Goal: Task Accomplishment & Management: Manage account settings

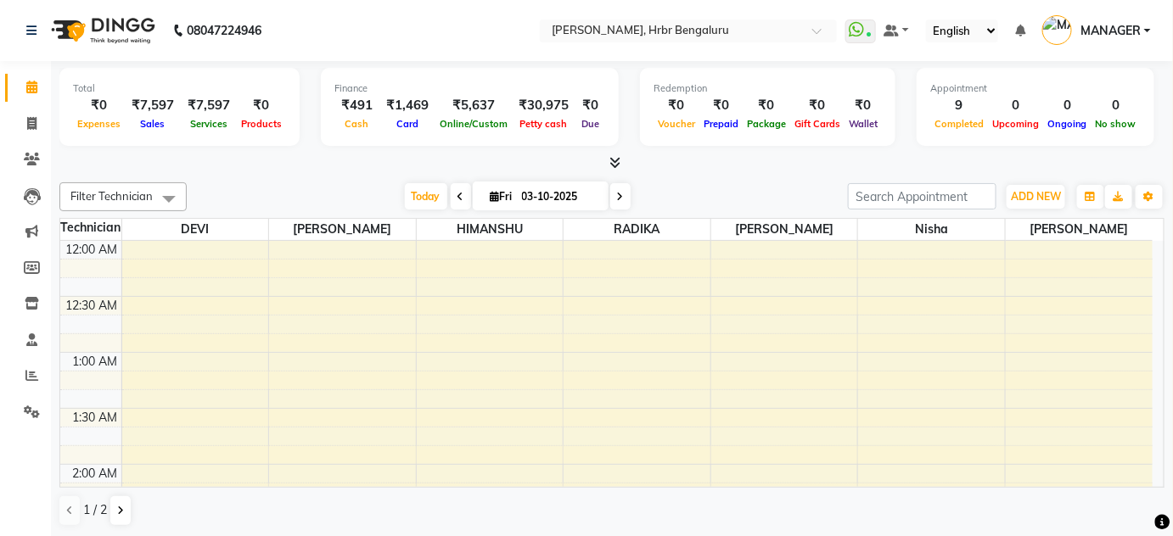
scroll to position [665, 0]
click at [1031, 200] on span "ADD NEW" at bounding box center [1036, 196] width 50 height 13
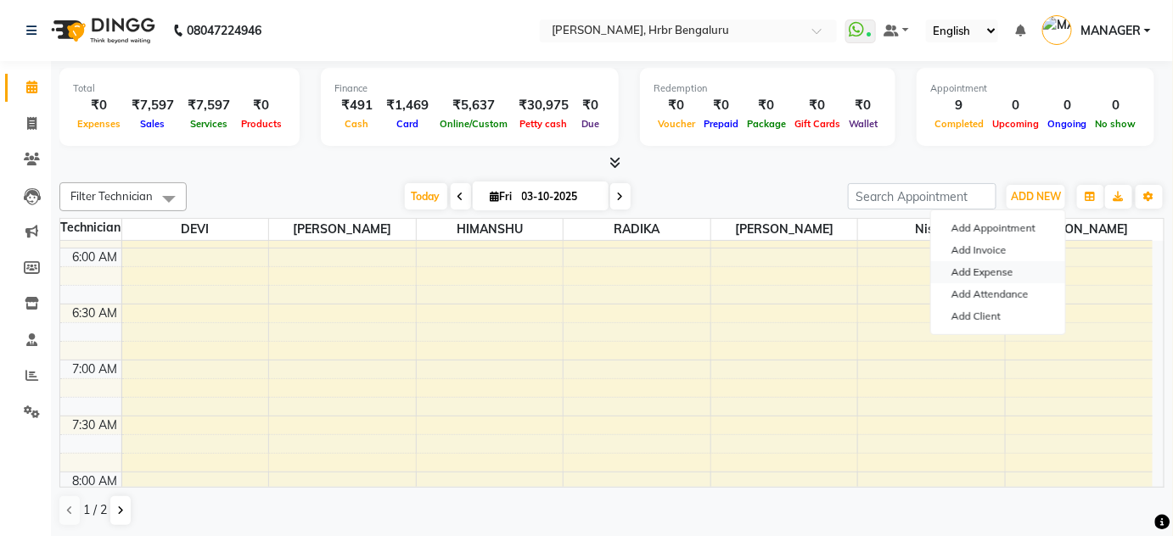
click at [1012, 277] on link "Add Expense" at bounding box center [998, 272] width 134 height 22
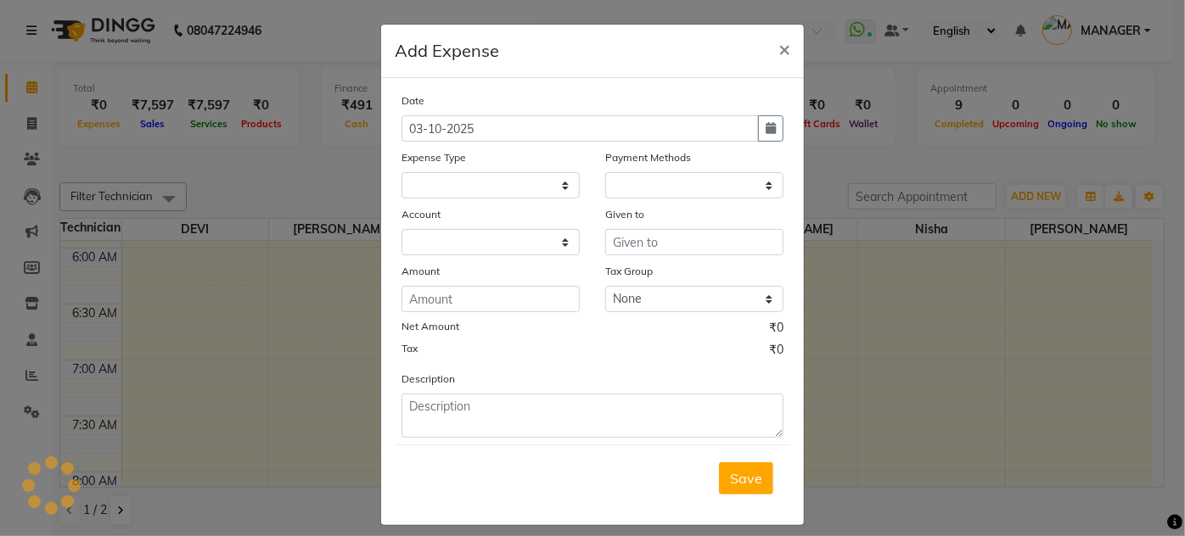
select select "1"
select select "1935"
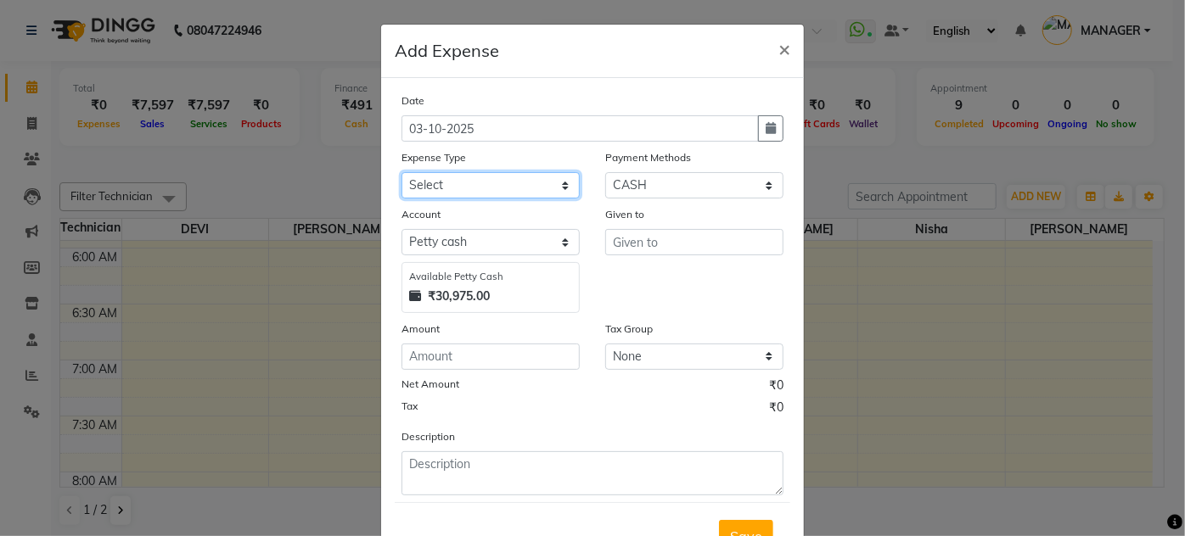
click at [532, 191] on select "Select acetone Advance Salary bank deposite Battery cell BBMP Beauty products B…" at bounding box center [490, 185] width 178 height 26
select select "19733"
click at [401, 172] on select "Select acetone Advance Salary bank deposite Battery cell BBMP Beauty products B…" at bounding box center [490, 185] width 178 height 26
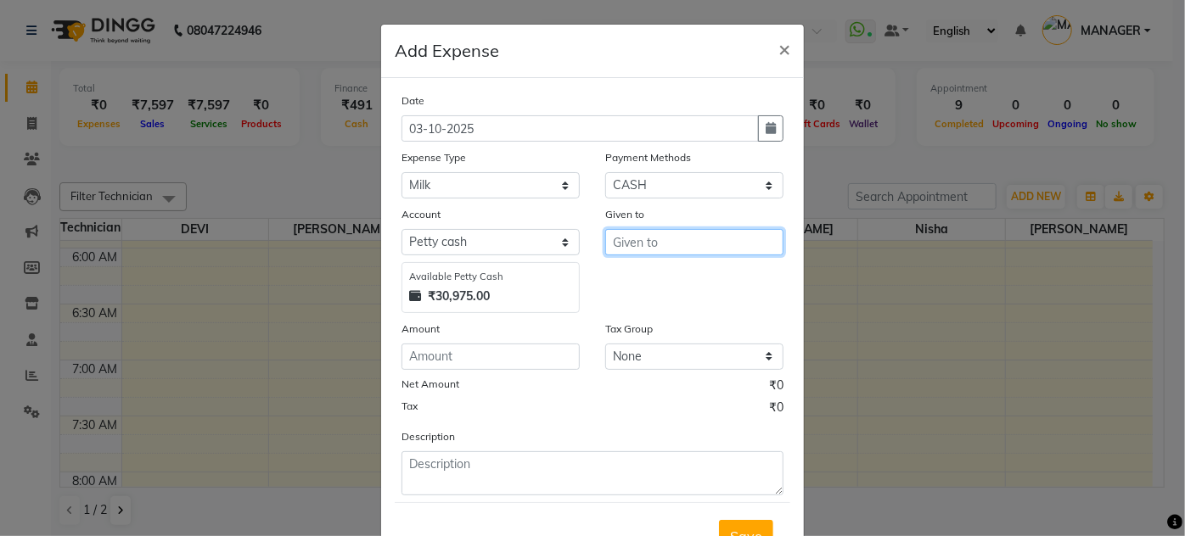
click at [686, 250] on input "text" at bounding box center [694, 242] width 178 height 26
type input "NIR"
click at [719, 520] on button "Save" at bounding box center [746, 536] width 54 height 32
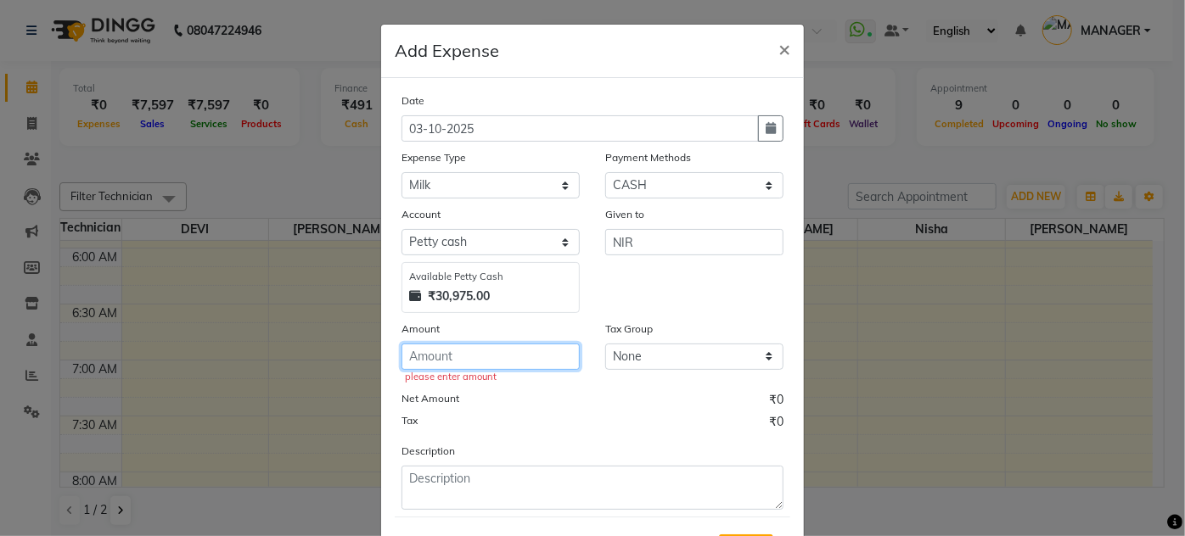
click at [463, 354] on input "number" at bounding box center [490, 357] width 178 height 26
type input "52"
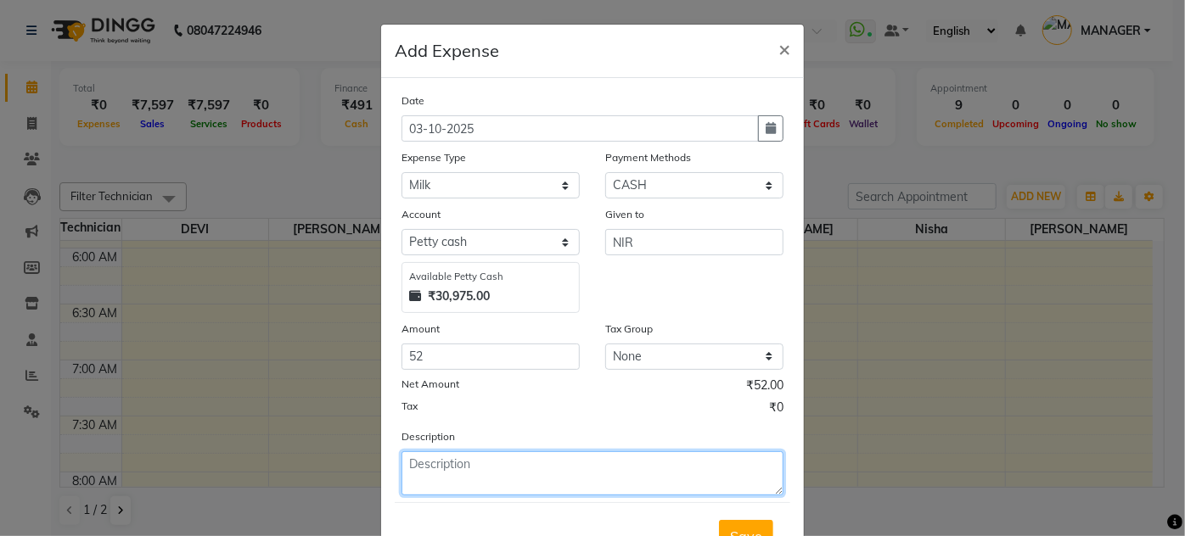
click at [491, 485] on textarea at bounding box center [592, 474] width 382 height 44
type textarea "MILK"
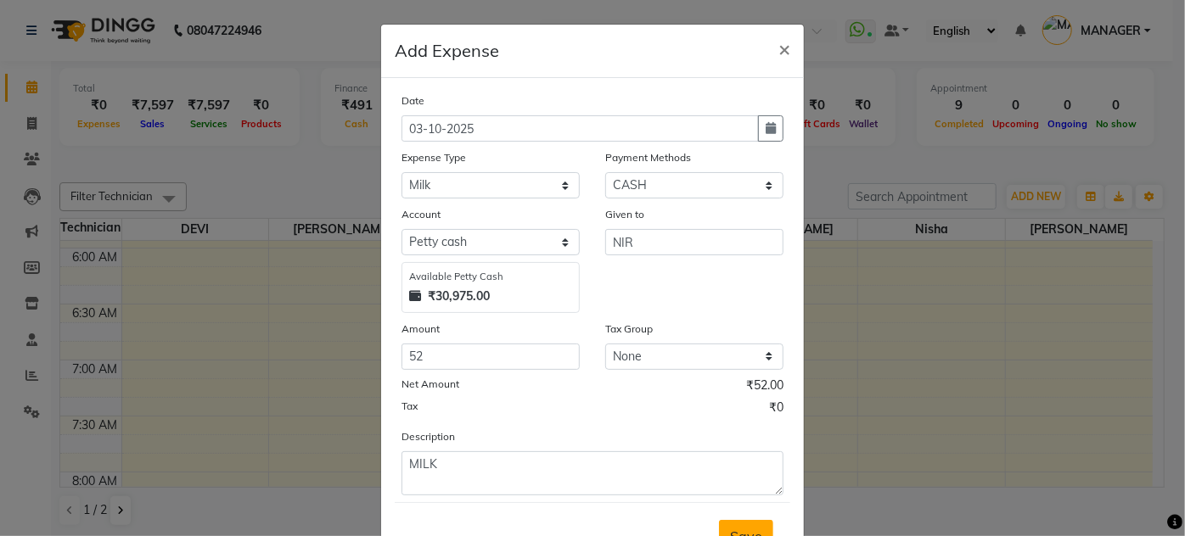
click at [730, 528] on span "Save" at bounding box center [746, 536] width 32 height 17
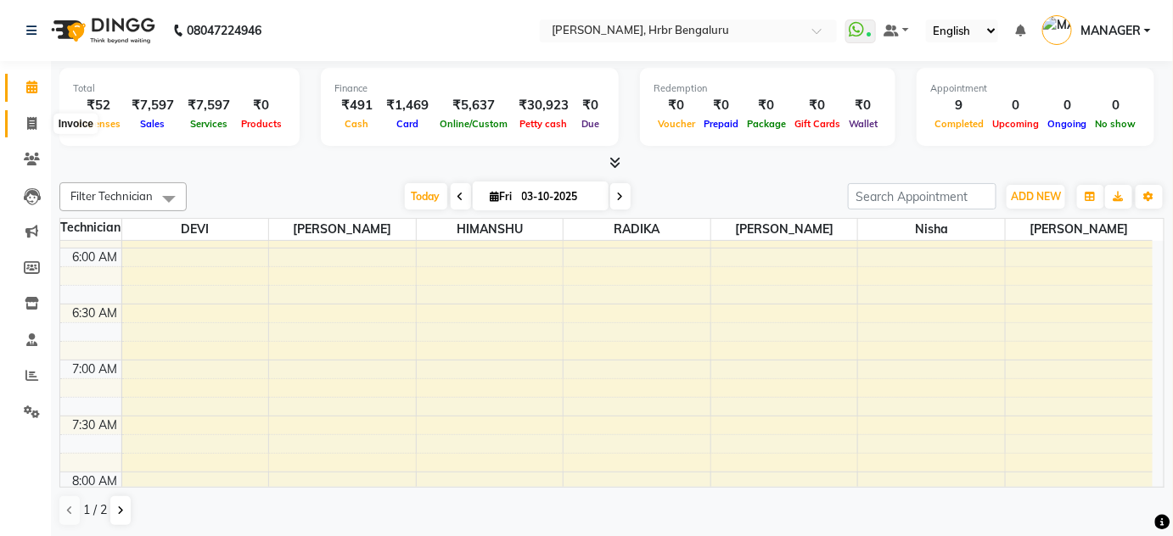
click at [34, 124] on icon at bounding box center [31, 123] width 9 height 13
select select "service"
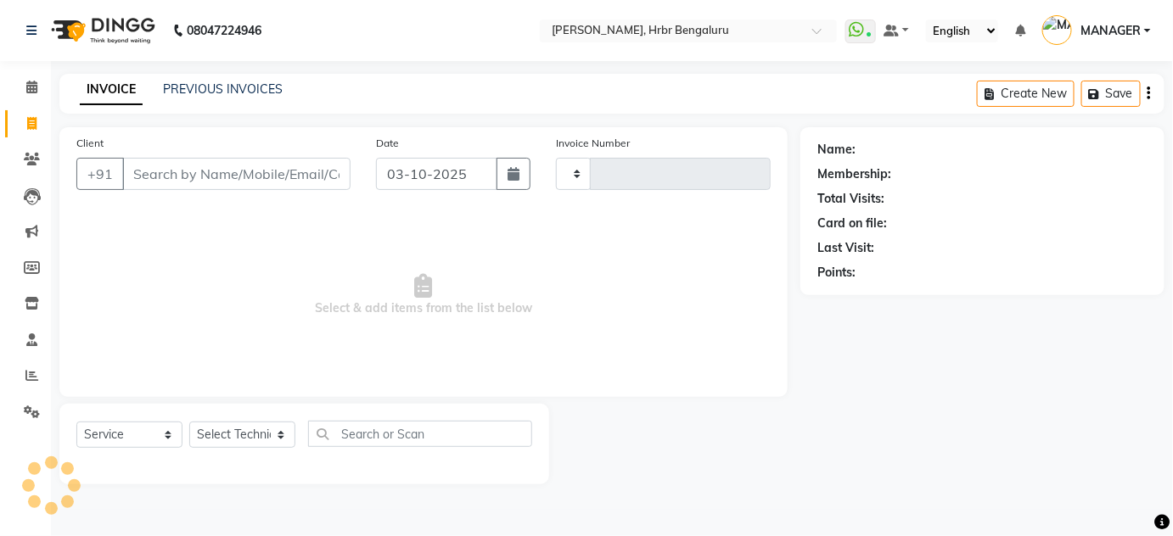
type input "1270"
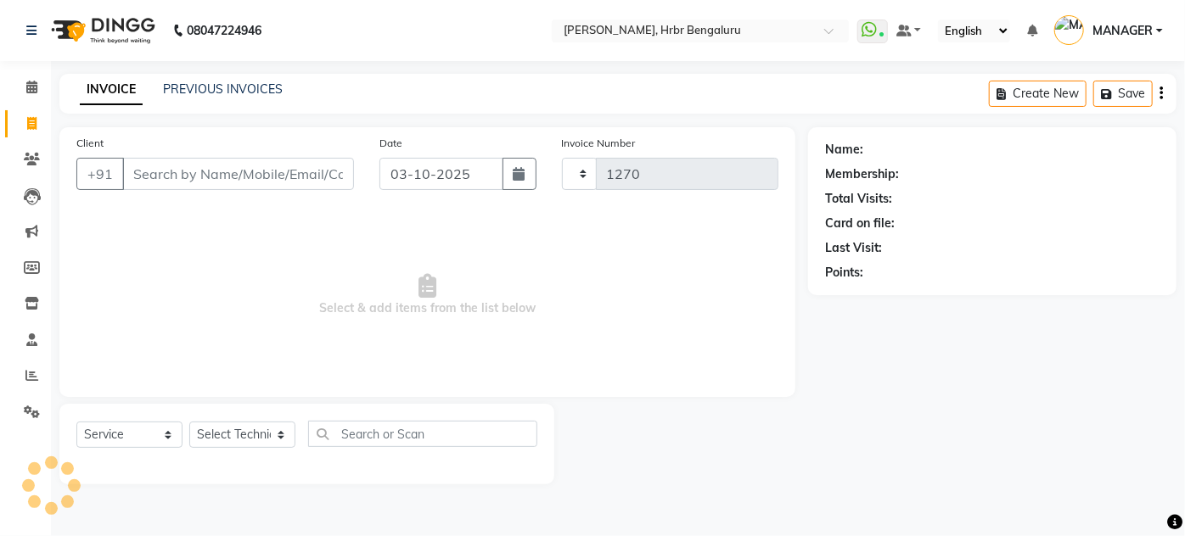
select select "3771"
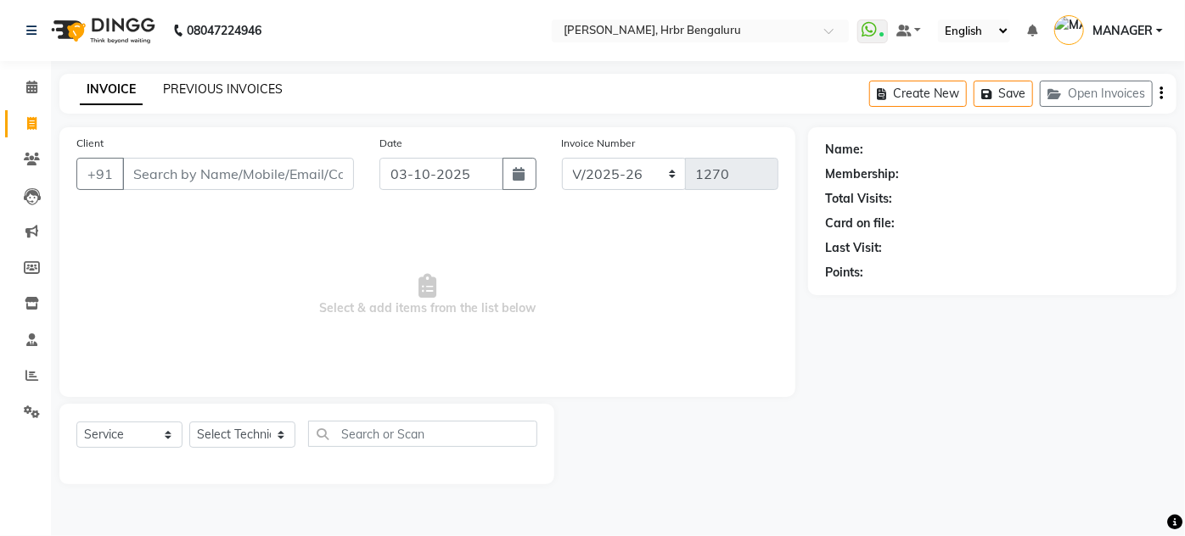
click at [210, 94] on link "PREVIOUS INVOICES" at bounding box center [223, 88] width 120 height 15
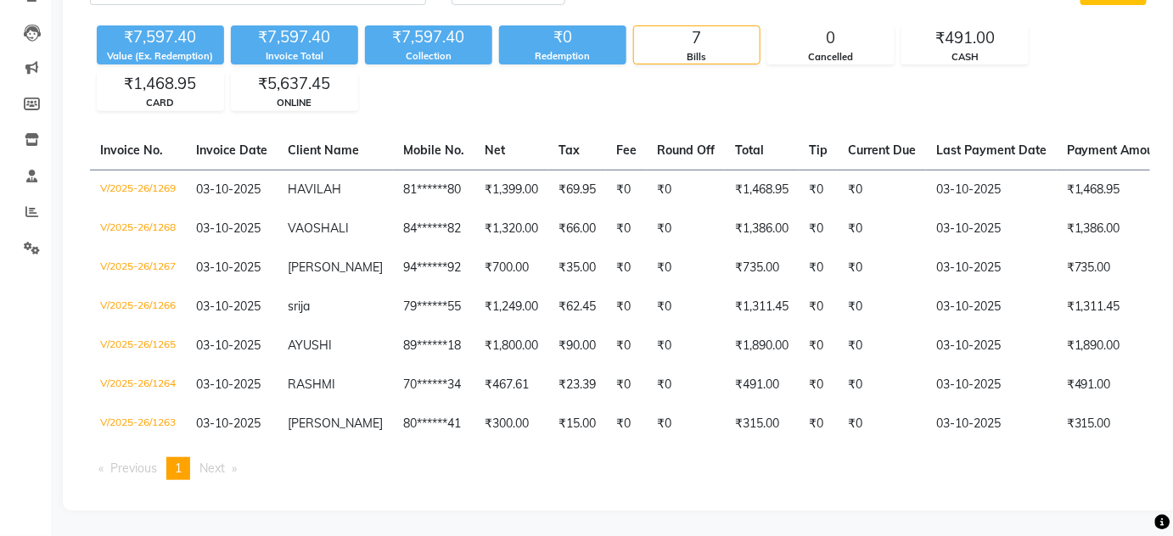
scroll to position [81, 0]
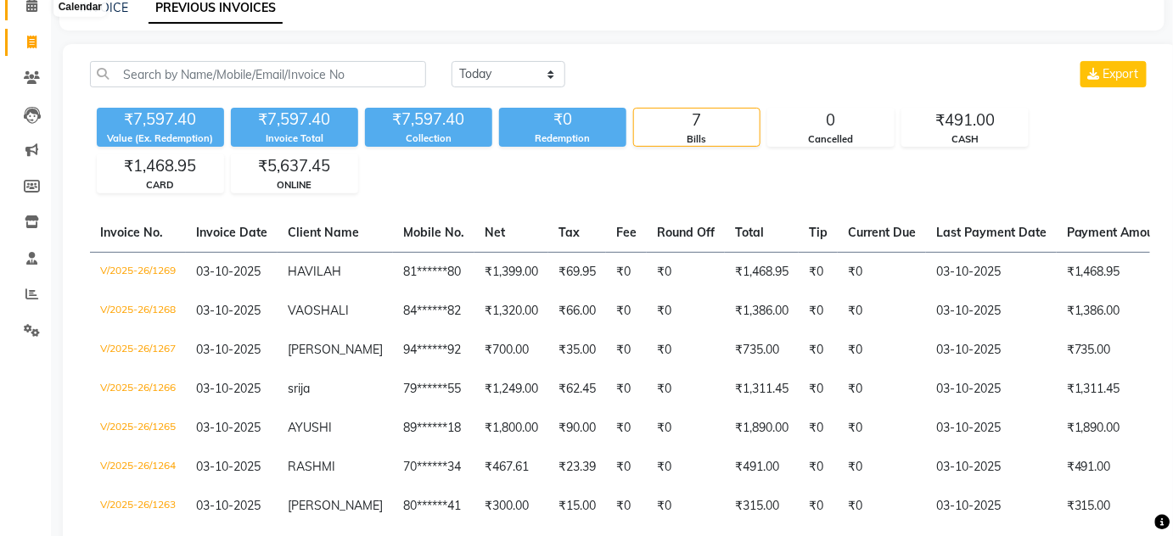
click at [34, 2] on icon at bounding box center [31, 5] width 11 height 13
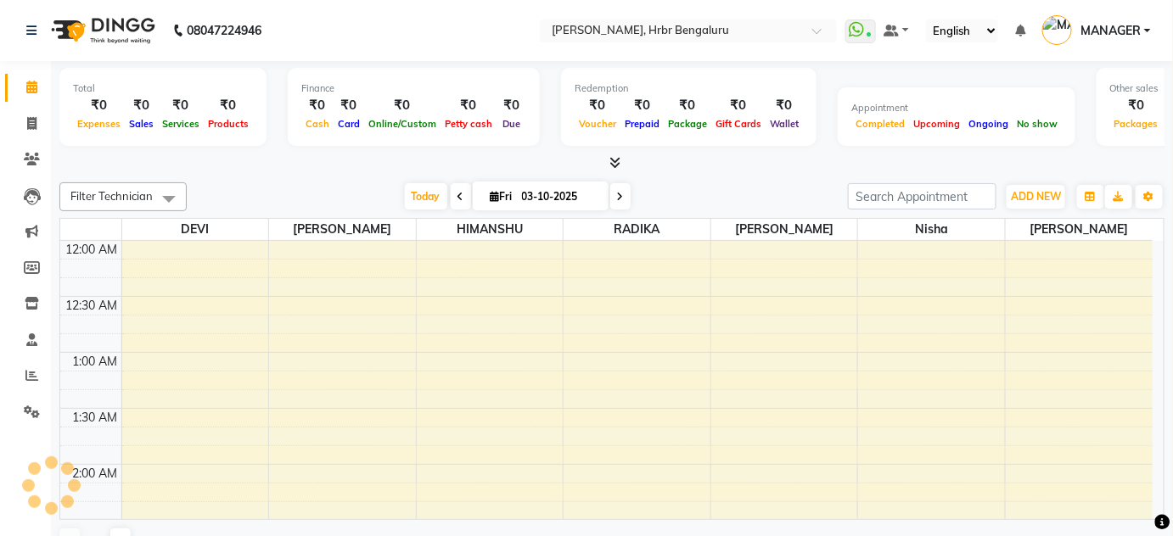
scroll to position [665, 0]
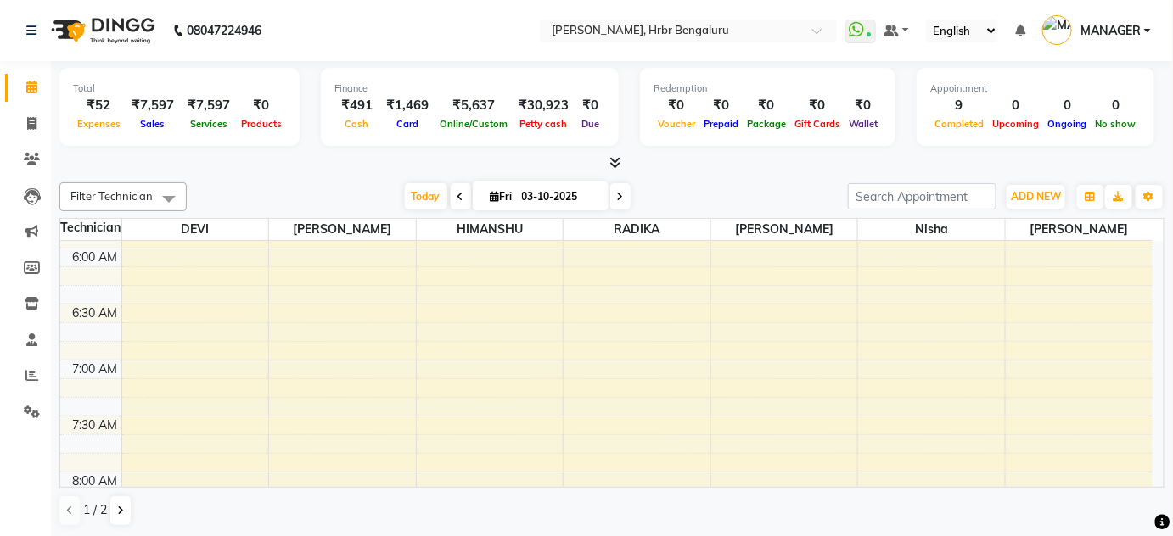
click at [611, 166] on icon at bounding box center [615, 162] width 11 height 13
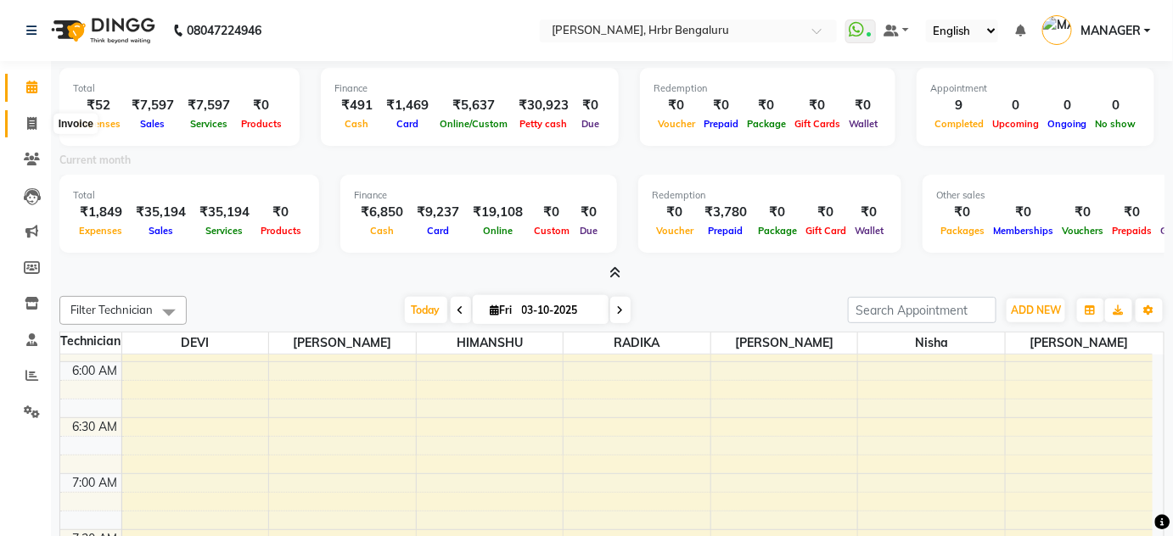
click at [33, 119] on icon at bounding box center [31, 123] width 9 height 13
select select "service"
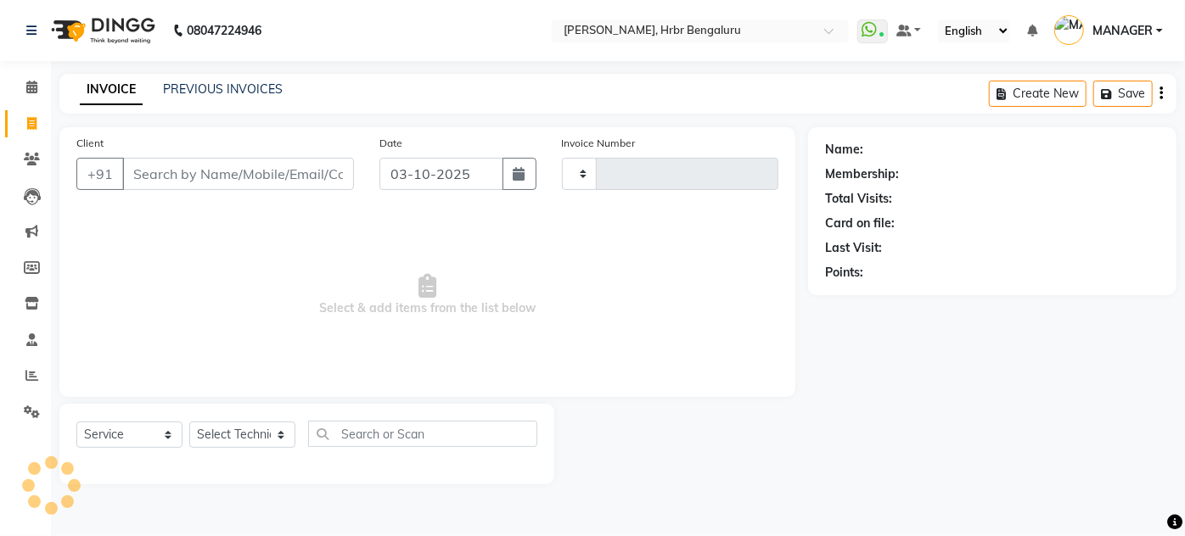
type input "1270"
select select "3771"
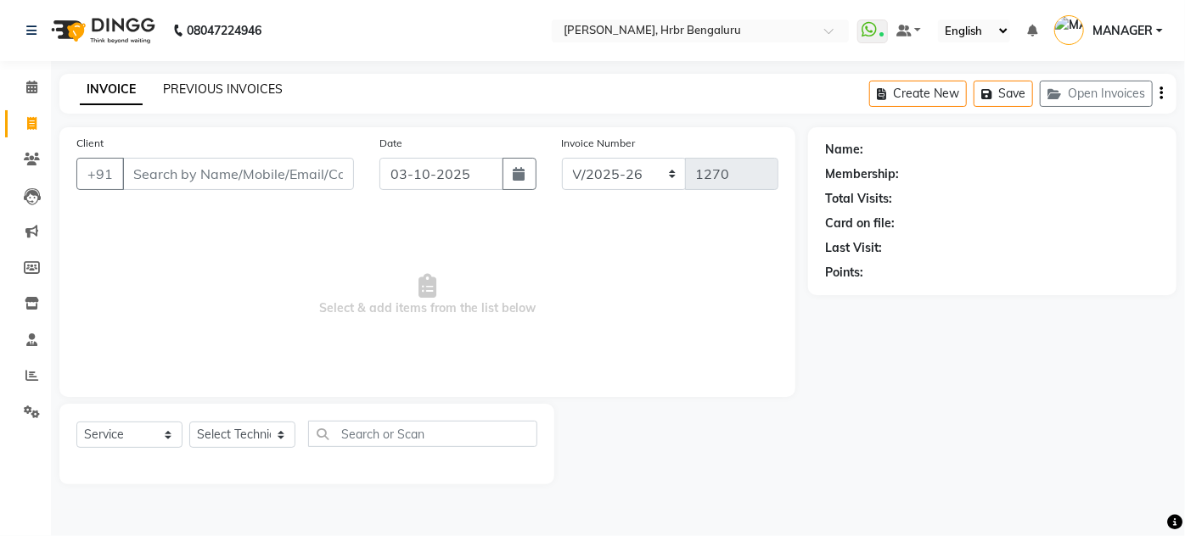
click at [231, 95] on link "PREVIOUS INVOICES" at bounding box center [223, 88] width 120 height 15
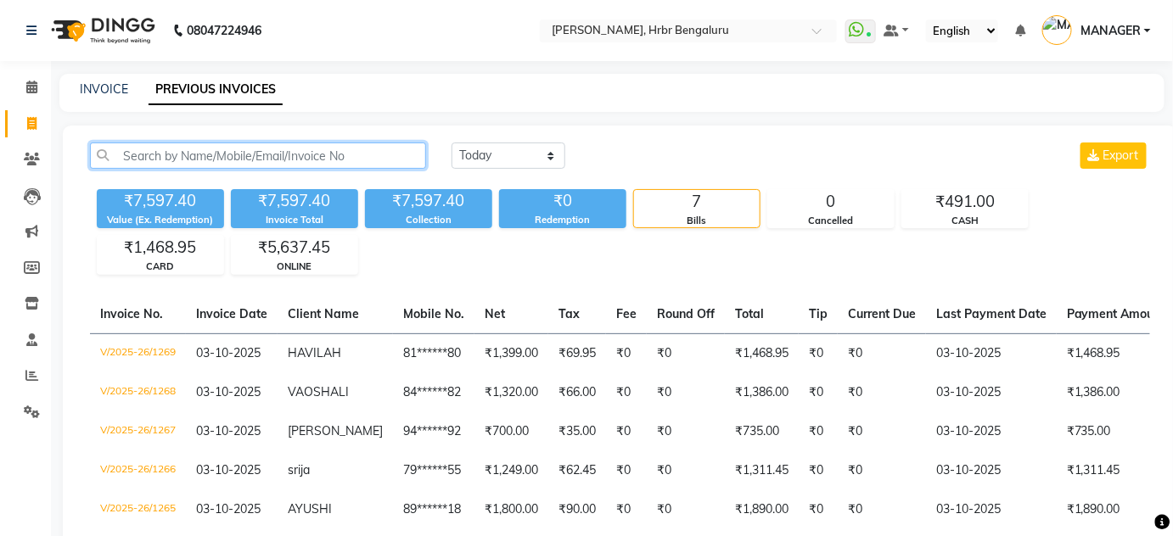
click at [278, 166] on input "text" at bounding box center [258, 156] width 336 height 26
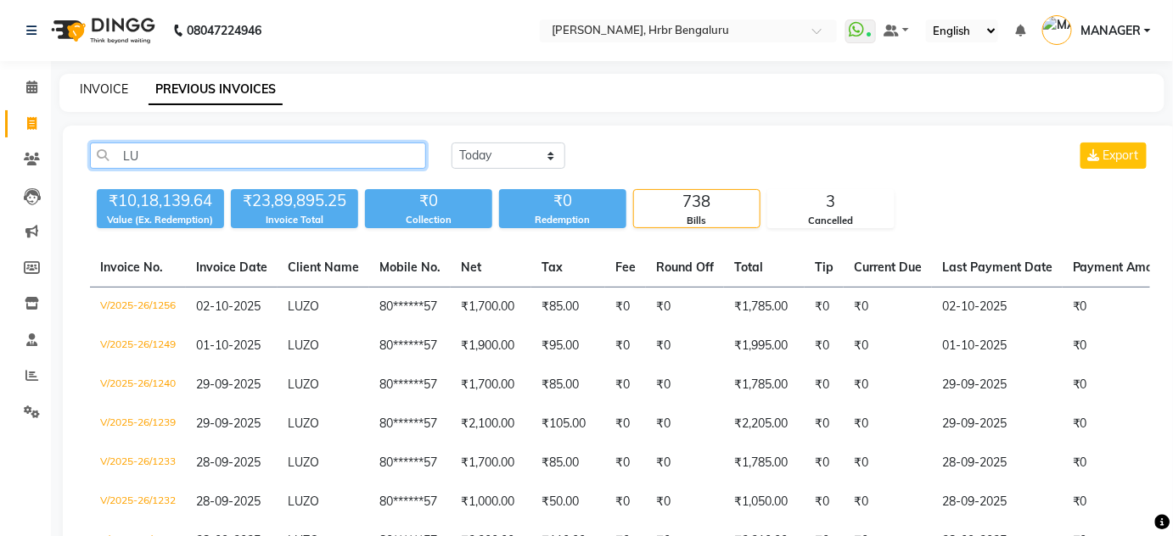
type input "LU"
click at [91, 88] on link "INVOICE" at bounding box center [104, 88] width 48 height 15
select select "service"
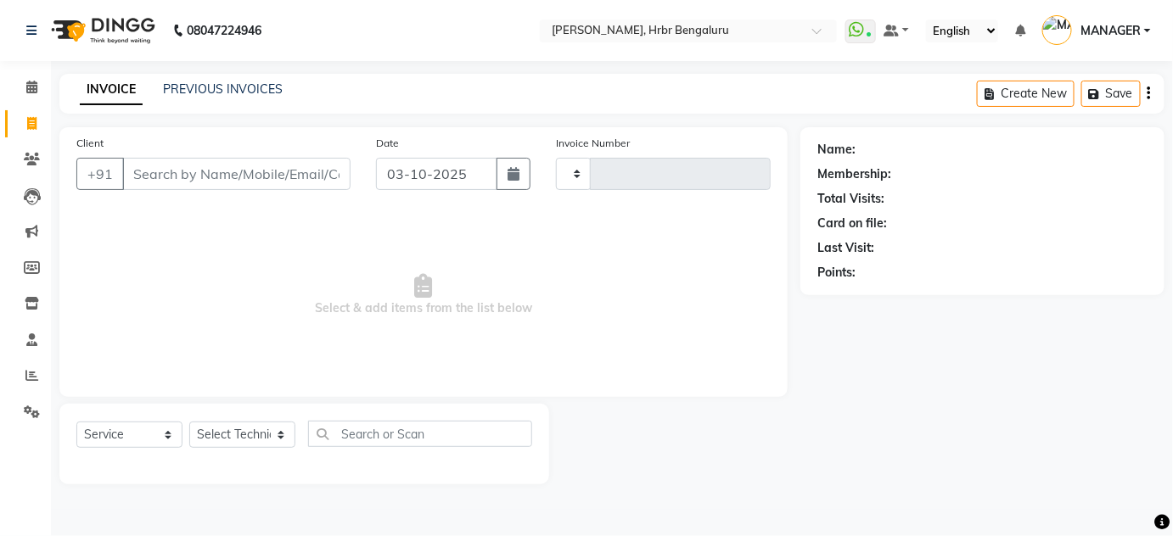
type input "1270"
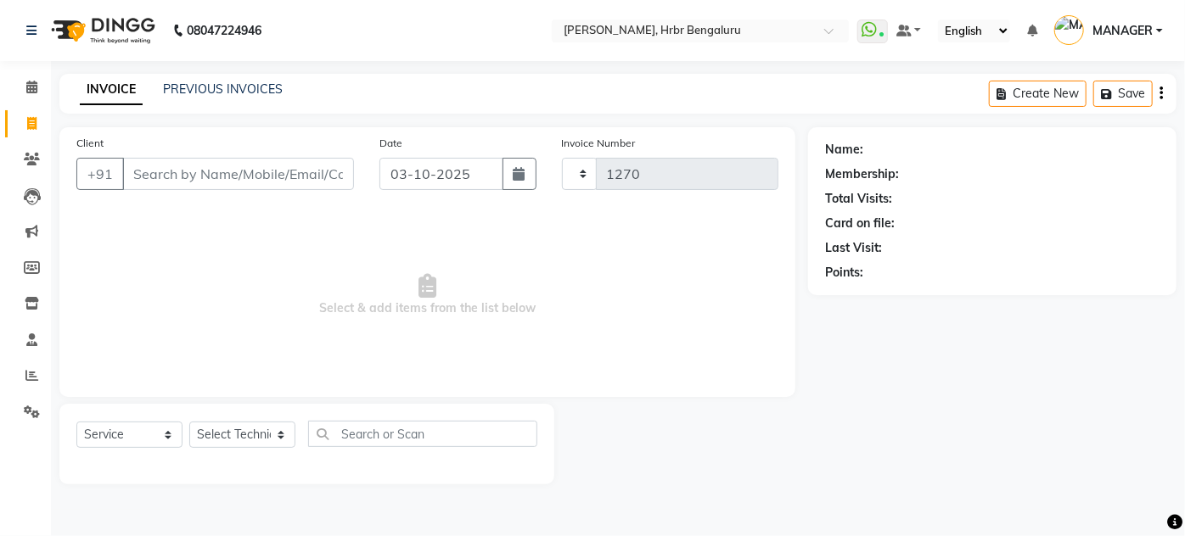
select select "3771"
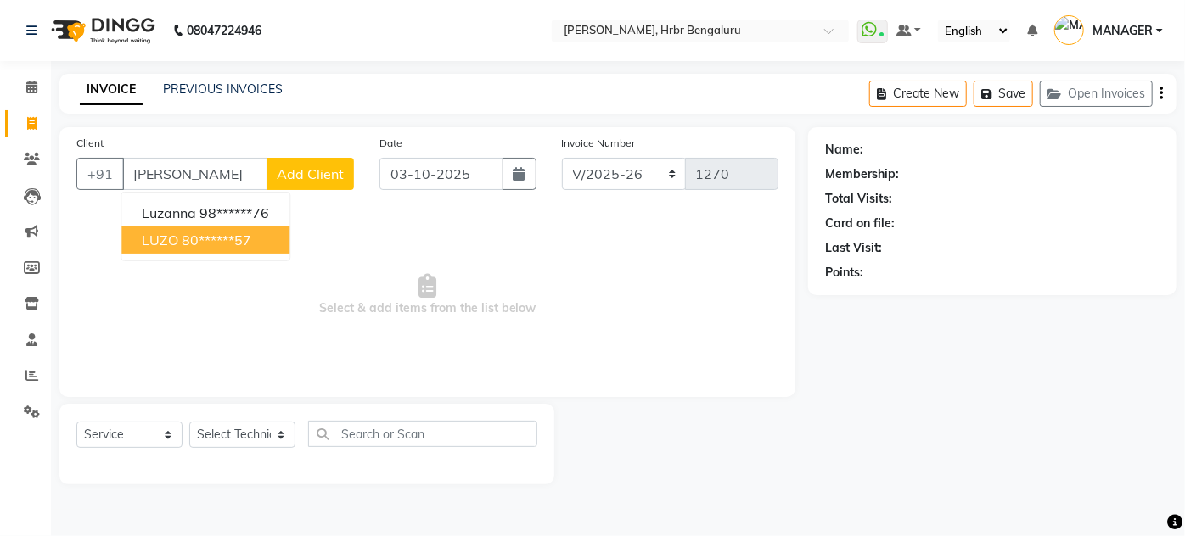
click at [163, 240] on span "LUZO" at bounding box center [160, 240] width 36 height 17
type input "80******57"
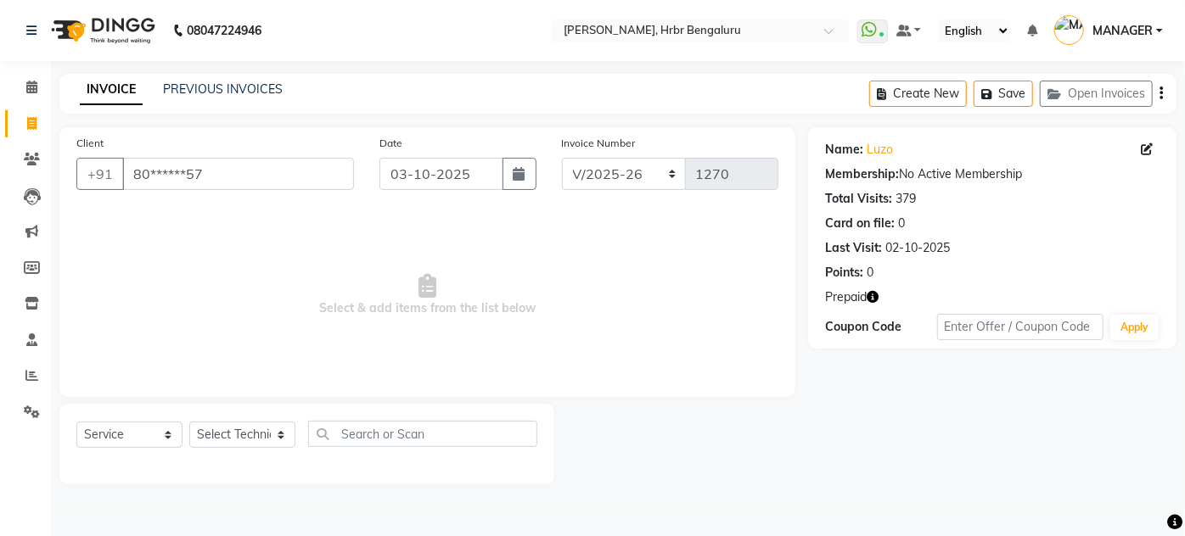
click at [875, 295] on icon "button" at bounding box center [873, 297] width 12 height 12
click at [31, 82] on icon at bounding box center [31, 87] width 11 height 13
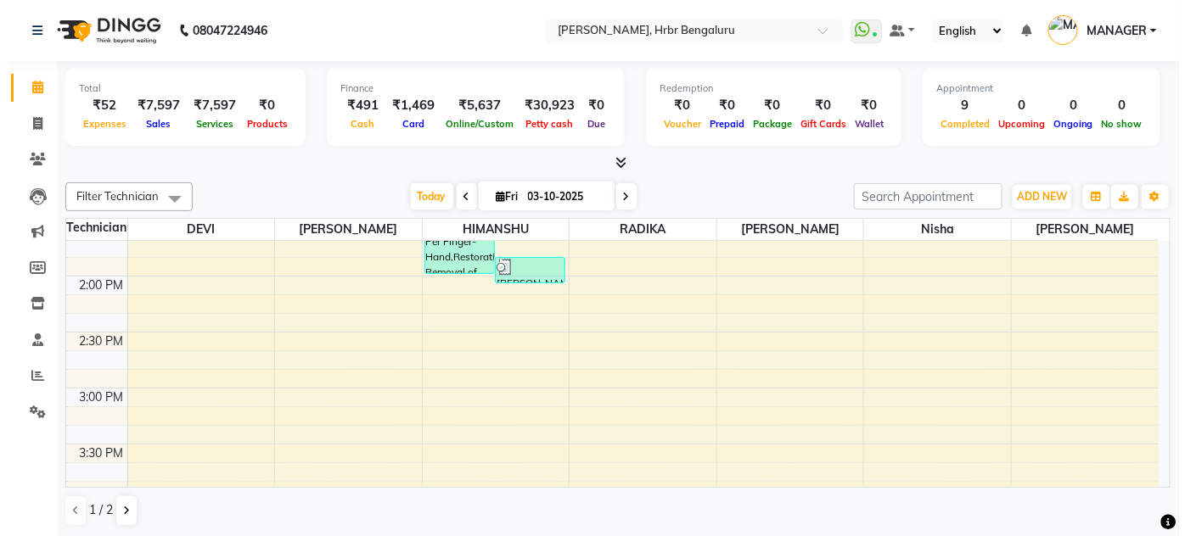
scroll to position [1560, 0]
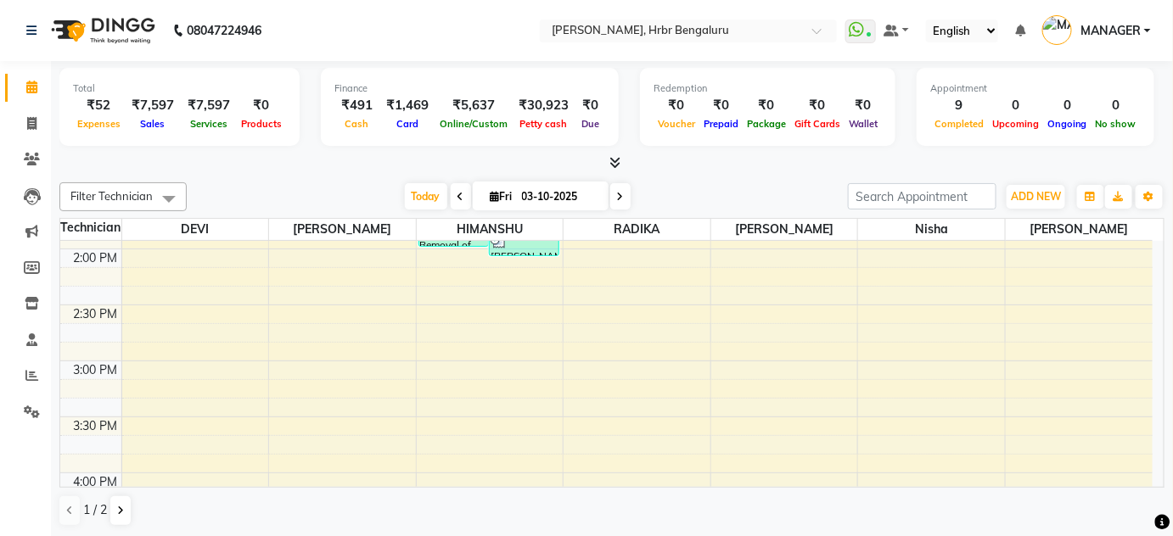
click at [618, 162] on icon at bounding box center [615, 162] width 11 height 13
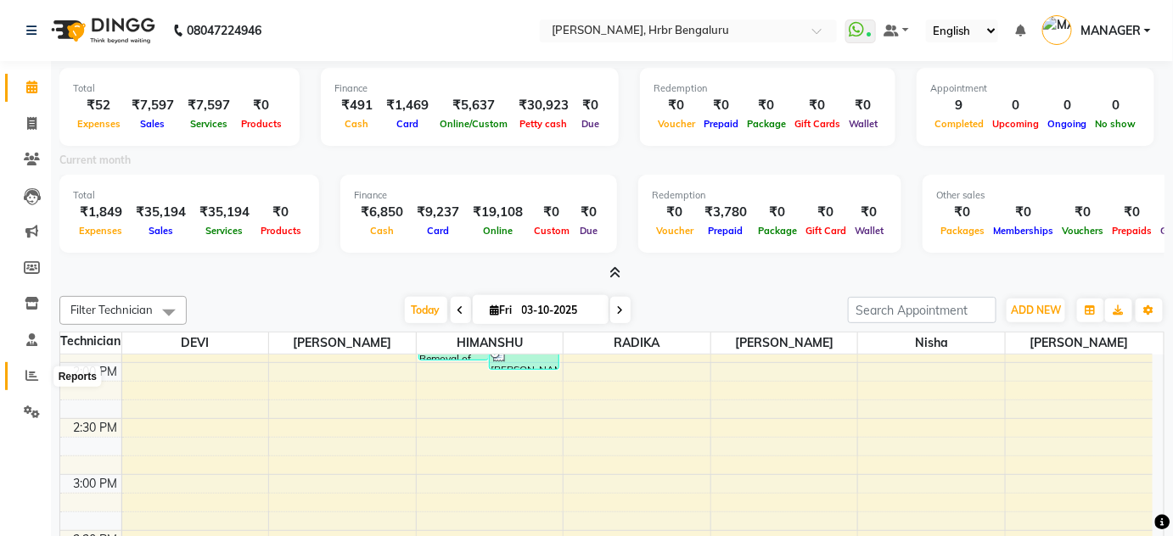
click at [29, 372] on icon at bounding box center [31, 375] width 13 height 13
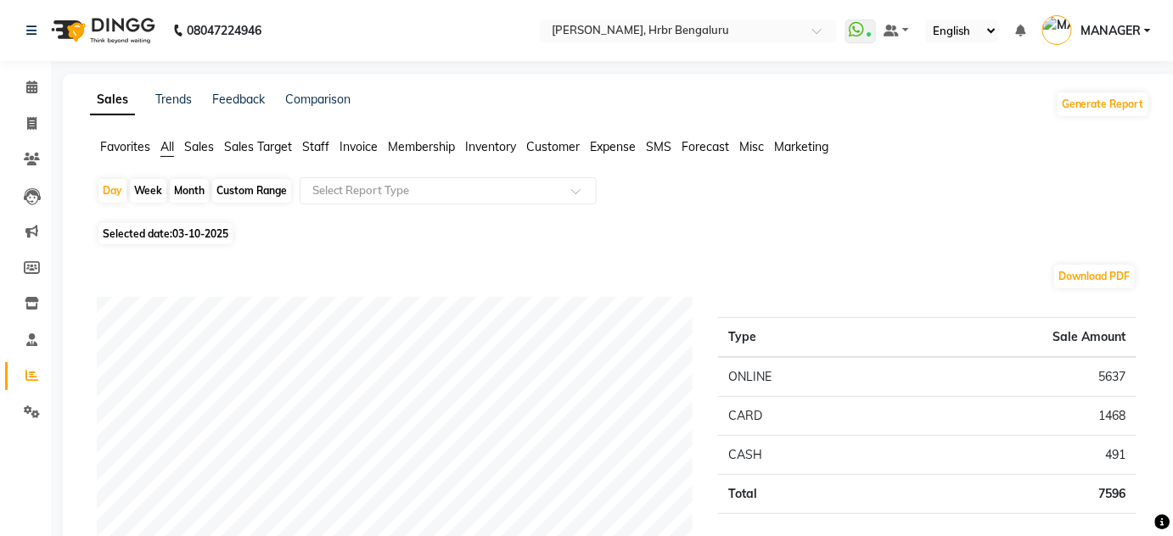
click at [561, 151] on span "Customer" at bounding box center [552, 146] width 53 height 15
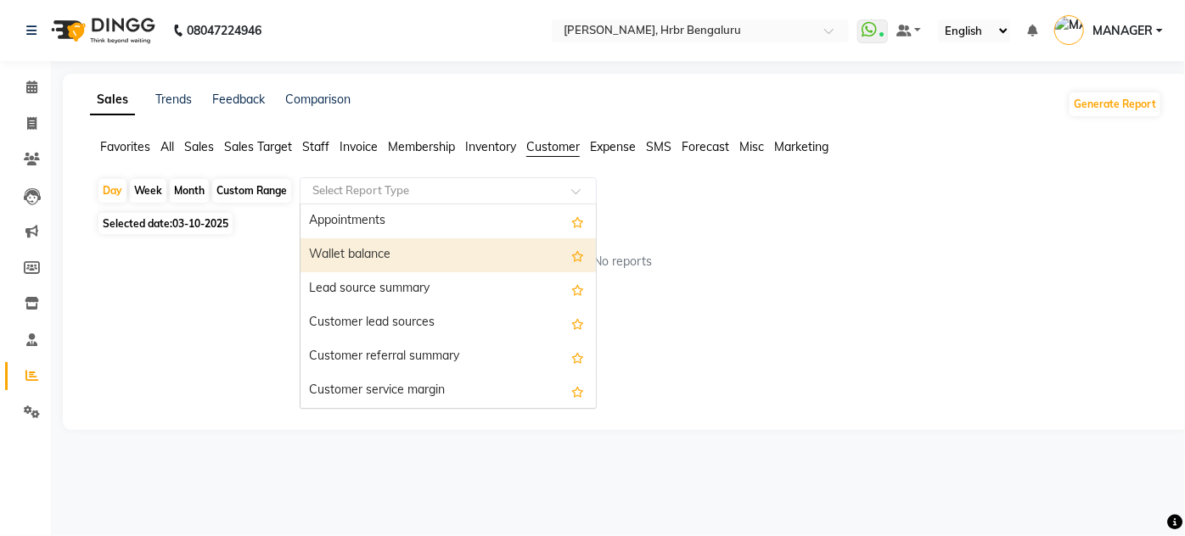
drag, startPoint x: 581, startPoint y: 204, endPoint x: 590, endPoint y: 268, distance: 65.2
click at [590, 205] on ng-select "Select Report Type Appointments Wallet balance Lead source summary Customer lea…" at bounding box center [448, 190] width 297 height 27
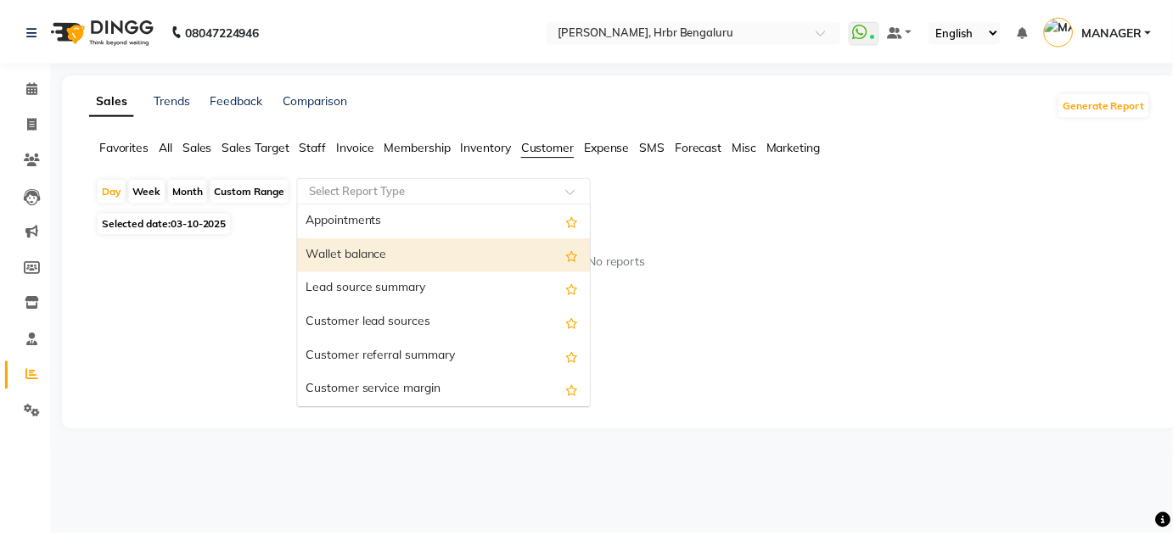
scroll to position [238, 0]
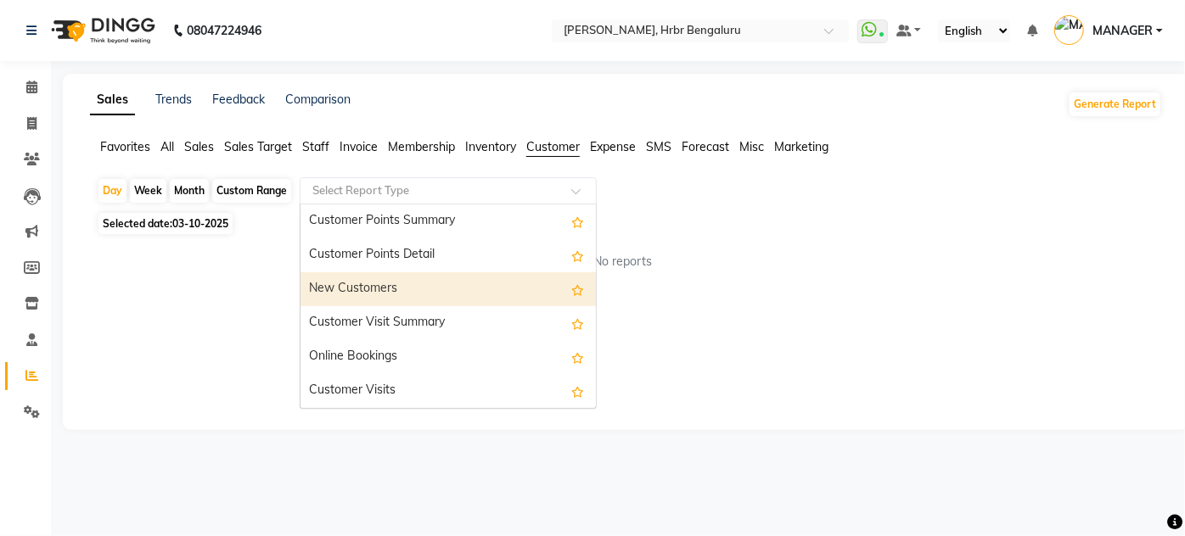
click at [373, 282] on div "New Customers" at bounding box center [447, 289] width 295 height 34
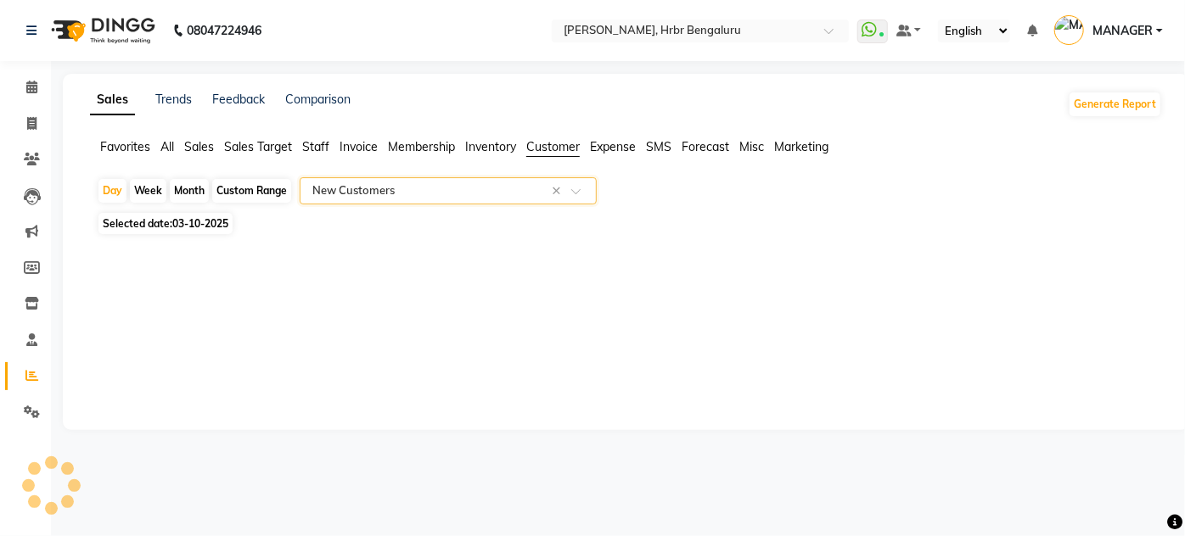
select select "filtered_report"
select select "csv"
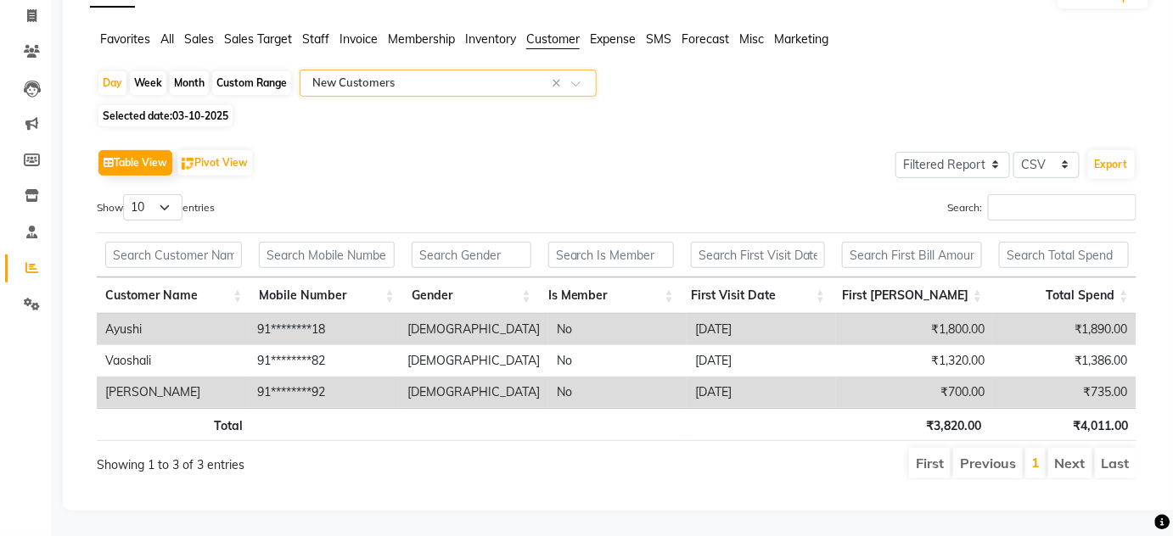
scroll to position [0, 0]
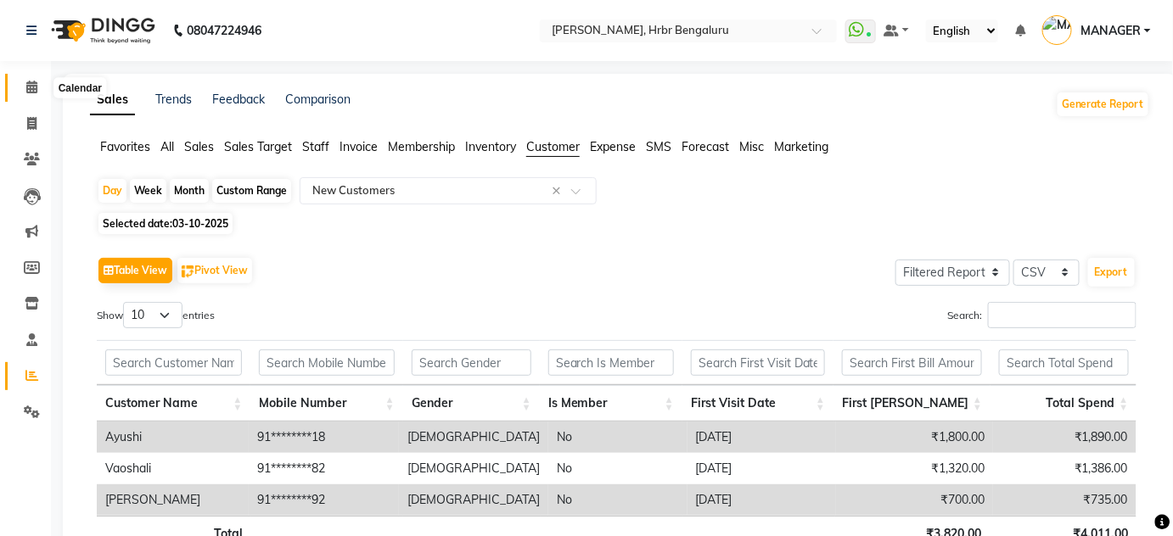
click at [32, 91] on icon at bounding box center [31, 87] width 11 height 13
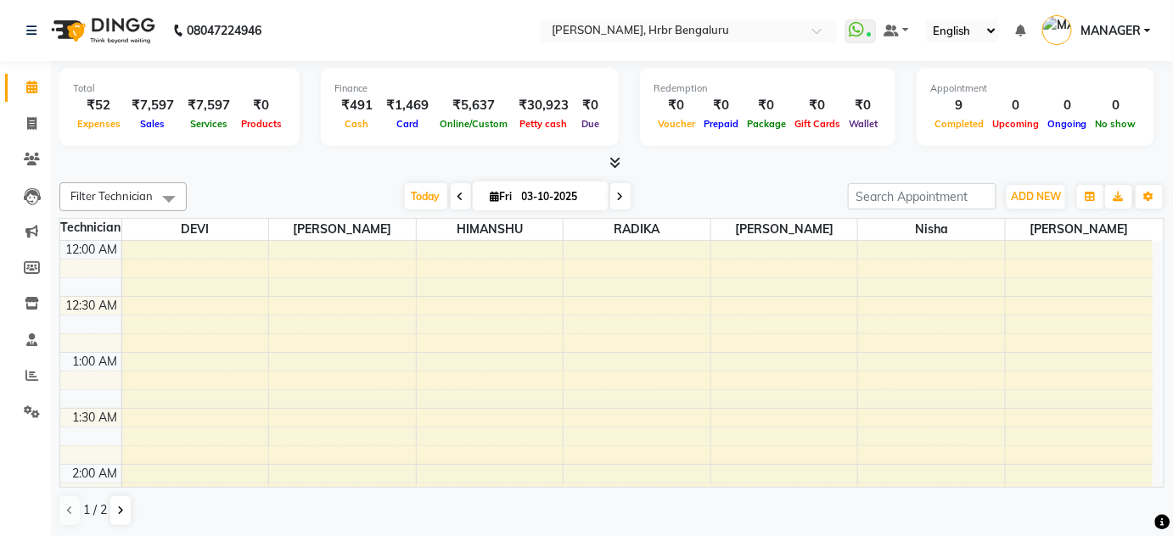
click at [616, 160] on icon at bounding box center [615, 162] width 11 height 13
